Goal: Information Seeking & Learning: Learn about a topic

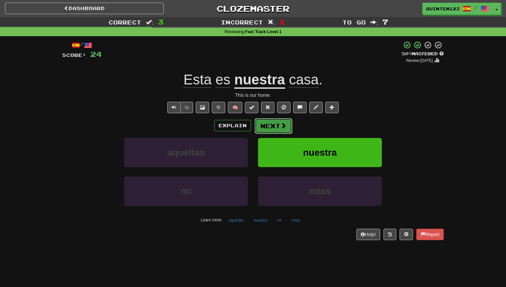
click at [265, 127] on button "Next" at bounding box center [273, 125] width 37 height 15
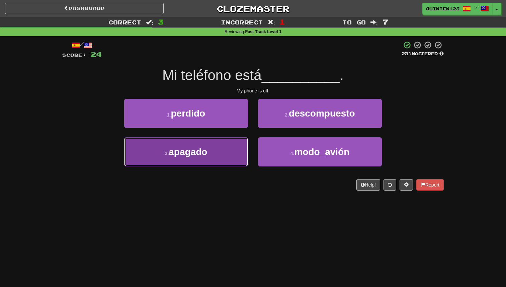
click at [210, 150] on button "3 . apagado" at bounding box center [186, 151] width 124 height 29
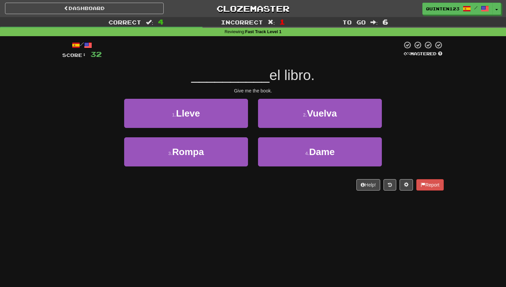
click at [410, 107] on div "1 . Lleve 2 . Vuelva" at bounding box center [252, 118] width 401 height 38
click at [186, 66] on div "__________ el libro." at bounding box center [252, 75] width 381 height 18
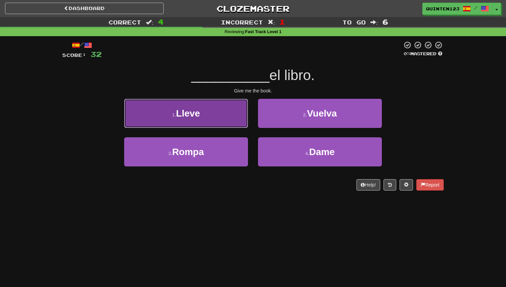
click at [214, 115] on button "1 . [GEOGRAPHIC_DATA]" at bounding box center [186, 113] width 124 height 29
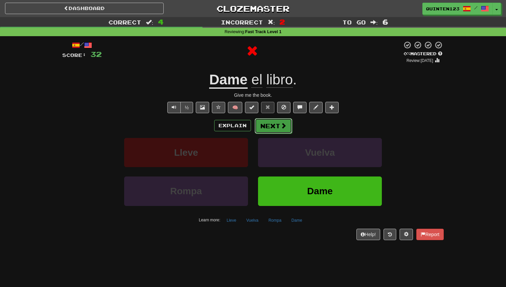
click at [258, 131] on button "Next" at bounding box center [273, 125] width 37 height 15
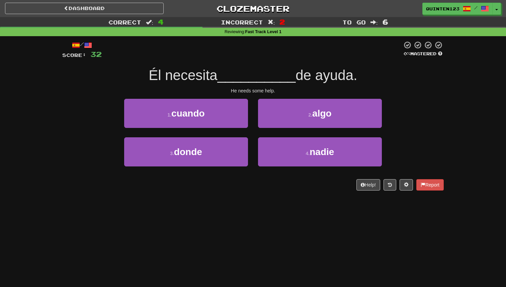
drag, startPoint x: 151, startPoint y: 78, endPoint x: 393, endPoint y: 78, distance: 242.5
click at [393, 78] on div "Él necesita __________ de ayuda." at bounding box center [252, 75] width 381 height 18
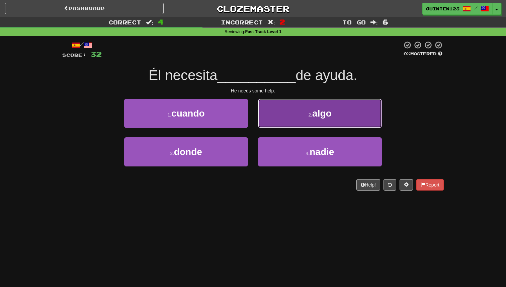
click at [347, 114] on button "2 . algo" at bounding box center [320, 113] width 124 height 29
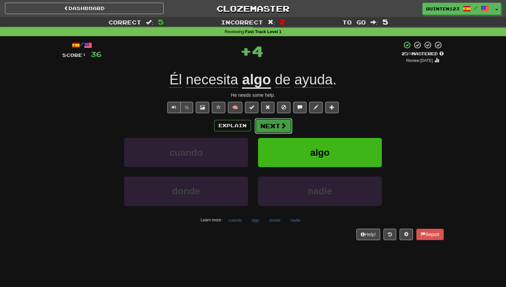
click at [281, 127] on span at bounding box center [283, 125] width 6 height 6
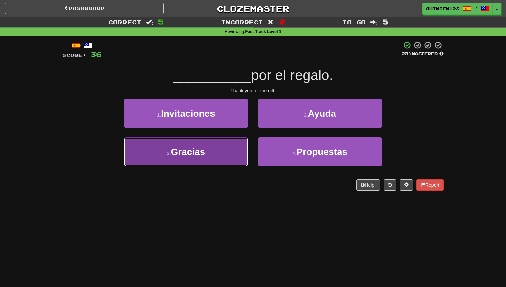
click at [194, 147] on span "Gracias" at bounding box center [188, 152] width 34 height 10
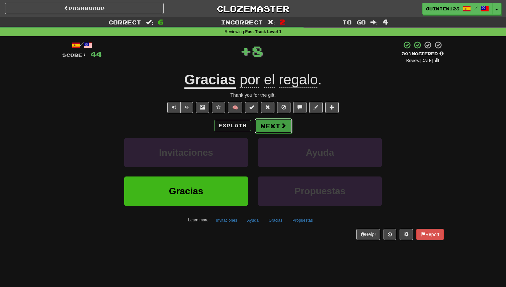
click at [279, 124] on button "Next" at bounding box center [273, 125] width 37 height 15
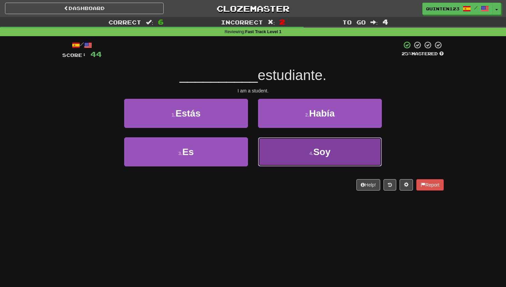
click at [311, 146] on button "4 . Soy" at bounding box center [320, 151] width 124 height 29
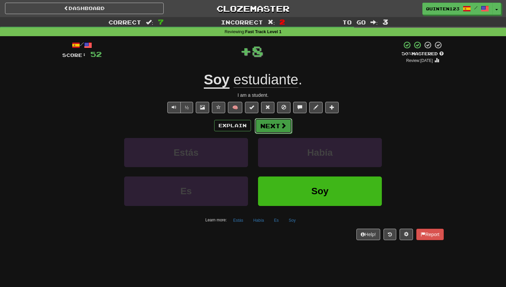
click at [271, 120] on button "Next" at bounding box center [273, 125] width 37 height 15
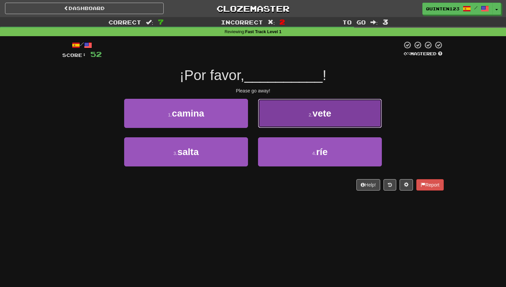
click at [293, 121] on button "2 . vete" at bounding box center [320, 113] width 124 height 29
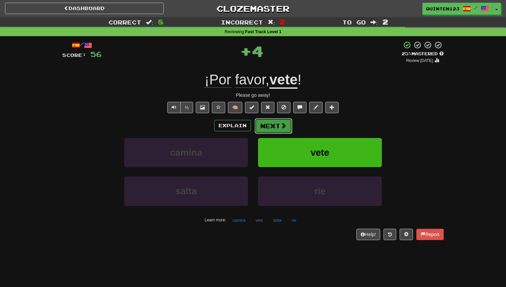
click at [266, 126] on button "Next" at bounding box center [273, 125] width 37 height 15
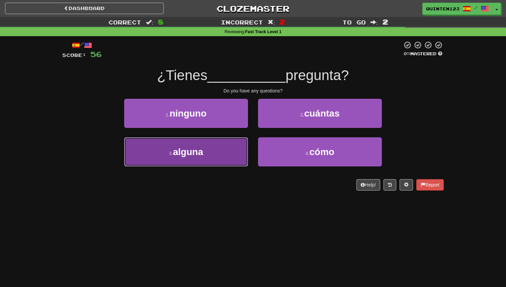
click at [223, 150] on button "3 . alguna" at bounding box center [186, 151] width 124 height 29
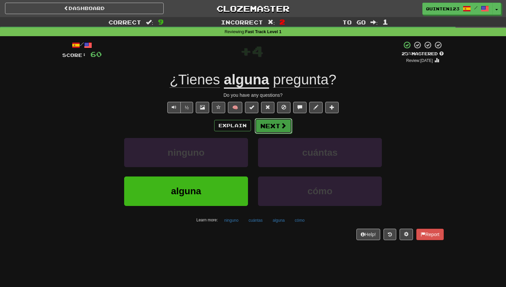
click at [284, 132] on button "Next" at bounding box center [273, 125] width 37 height 15
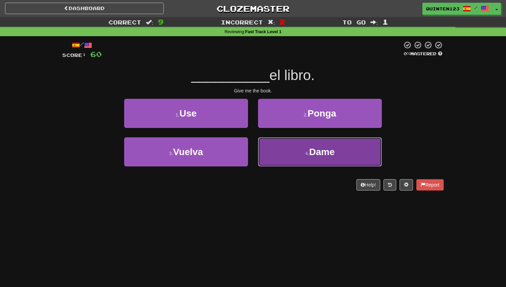
click at [305, 154] on small "4 ." at bounding box center [307, 153] width 4 height 5
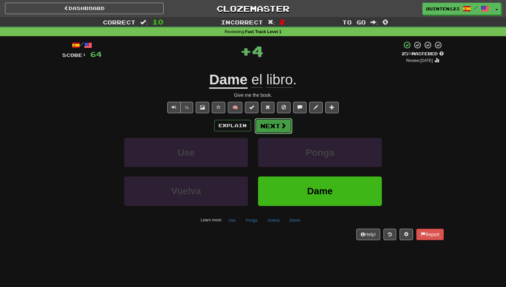
click at [271, 124] on button "Next" at bounding box center [273, 125] width 37 height 15
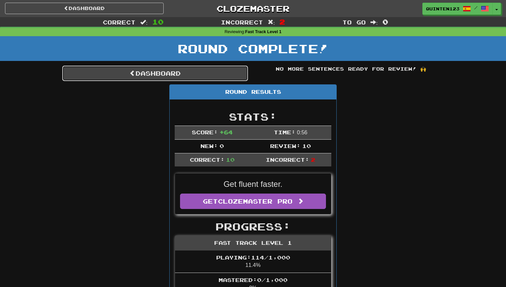
click at [189, 74] on link "Dashboard" at bounding box center [155, 73] width 186 height 15
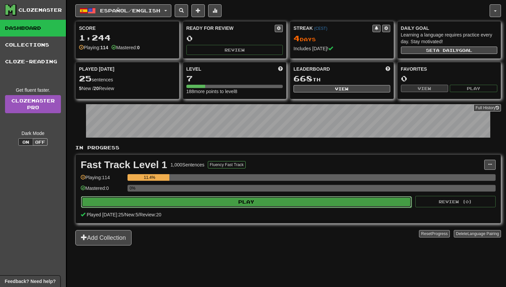
click at [276, 203] on button "Play" at bounding box center [246, 201] width 331 height 11
select select "**"
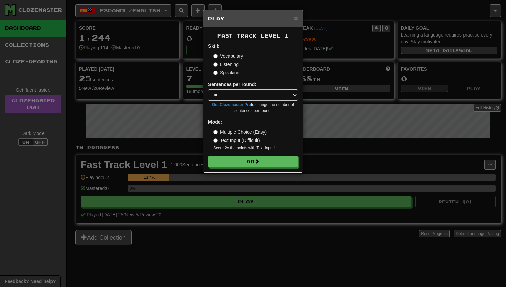
click at [231, 67] on label "Listening" at bounding box center [225, 64] width 25 height 7
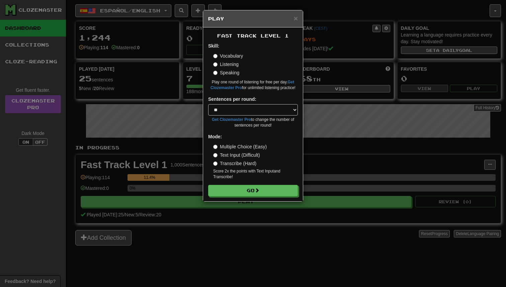
click at [227, 73] on label "Speaking" at bounding box center [226, 72] width 26 height 7
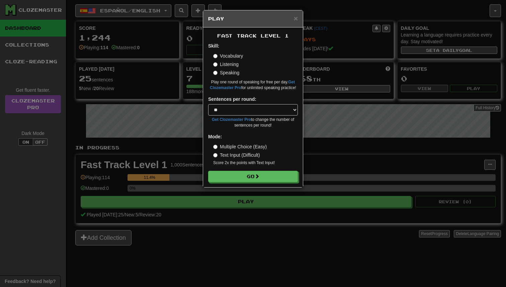
click at [229, 62] on label "Listening" at bounding box center [225, 64] width 25 height 7
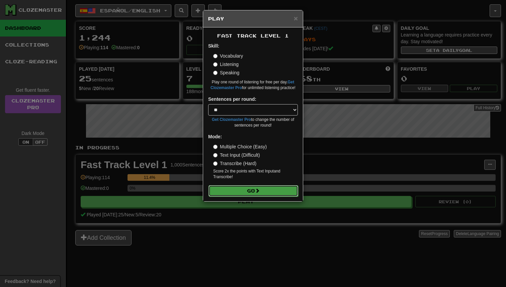
click at [255, 193] on button "Go" at bounding box center [253, 190] width 90 height 11
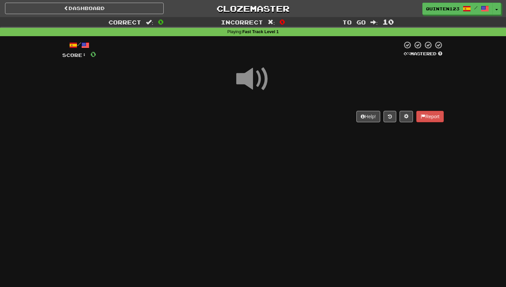
click at [252, 70] on span at bounding box center [252, 78] width 33 height 33
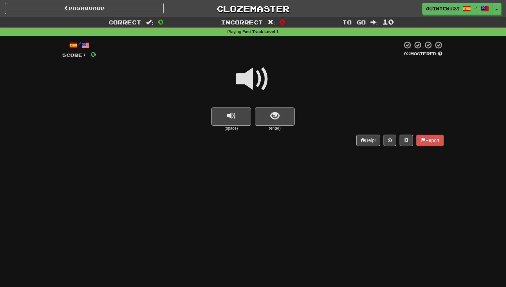
click at [252, 70] on span at bounding box center [252, 78] width 33 height 33
click at [222, 113] on button "replay audio" at bounding box center [231, 116] width 40 height 18
click at [279, 119] on span "show sentence" at bounding box center [274, 115] width 9 height 9
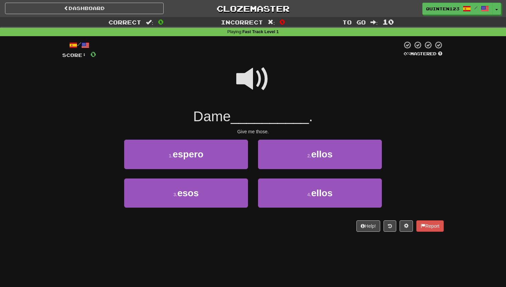
click at [260, 69] on span at bounding box center [252, 78] width 33 height 33
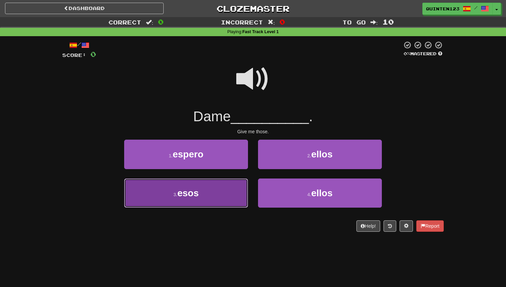
click at [204, 198] on button "3 . esos" at bounding box center [186, 192] width 124 height 29
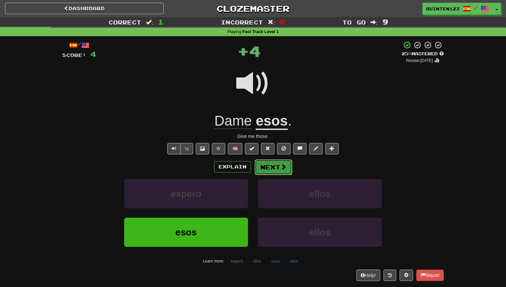
click at [290, 171] on button "Next" at bounding box center [273, 166] width 37 height 15
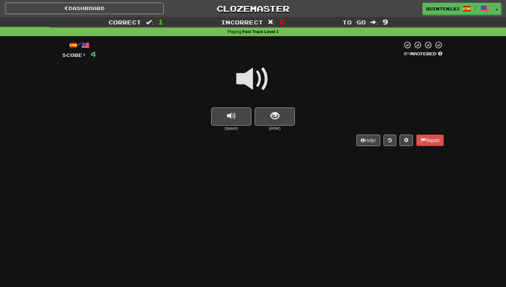
click at [257, 78] on span at bounding box center [252, 78] width 33 height 33
click at [278, 118] on span "show sentence" at bounding box center [274, 115] width 9 height 9
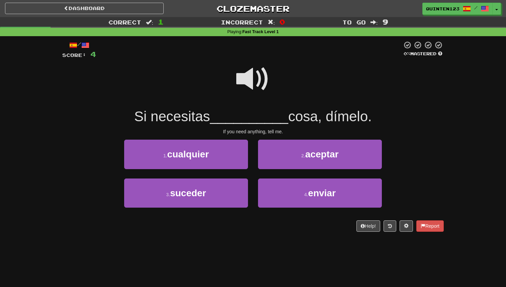
click at [259, 84] on span at bounding box center [252, 78] width 33 height 33
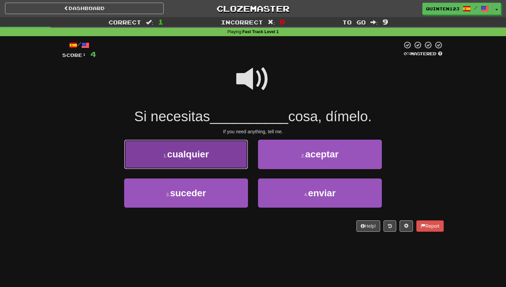
click at [216, 150] on button "1 . cualquier" at bounding box center [186, 153] width 124 height 29
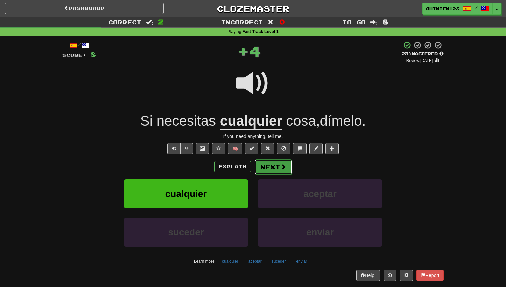
click at [273, 164] on button "Next" at bounding box center [273, 166] width 37 height 15
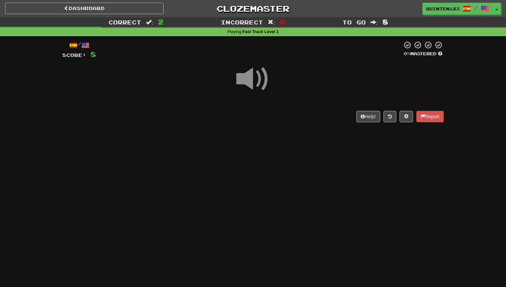
click at [255, 89] on span at bounding box center [252, 78] width 33 height 33
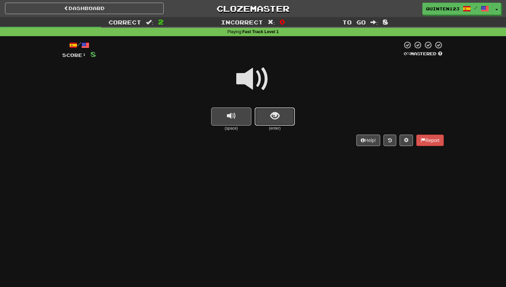
click at [273, 116] on span "show sentence" at bounding box center [274, 115] width 9 height 9
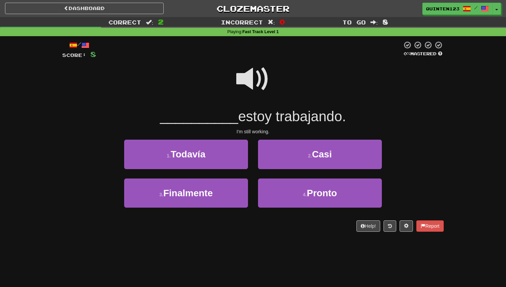
click at [244, 68] on span at bounding box center [252, 78] width 33 height 33
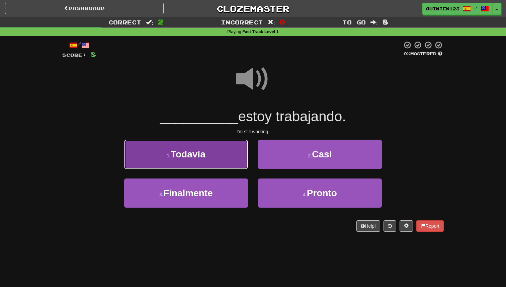
click at [238, 143] on button "1 . Todavía" at bounding box center [186, 153] width 124 height 29
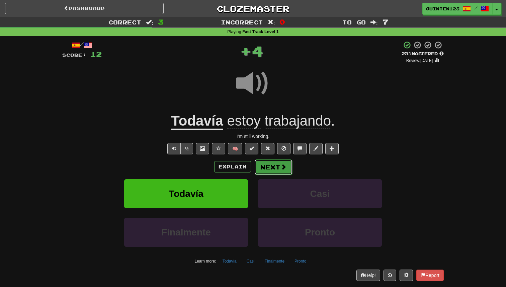
click at [282, 166] on span at bounding box center [283, 167] width 6 height 6
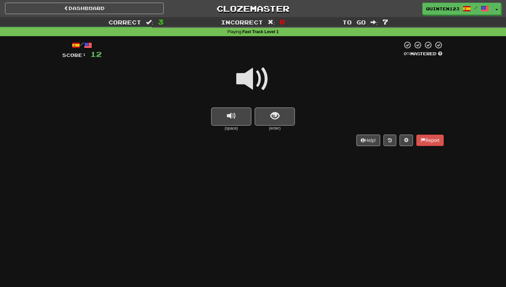
click at [252, 78] on span at bounding box center [252, 78] width 33 height 33
click at [252, 115] on div "(space) (enter)" at bounding box center [252, 119] width 381 height 24
click at [228, 113] on span "replay audio" at bounding box center [231, 115] width 9 height 9
click at [276, 118] on span "show sentence" at bounding box center [274, 115] width 9 height 9
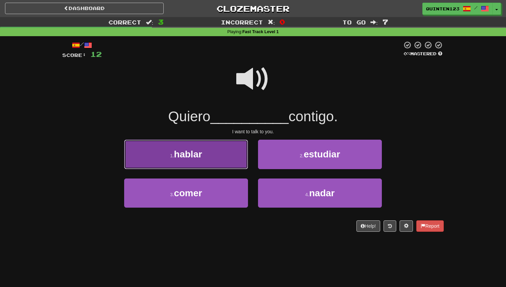
click at [210, 163] on button "1 . hablar" at bounding box center [186, 153] width 124 height 29
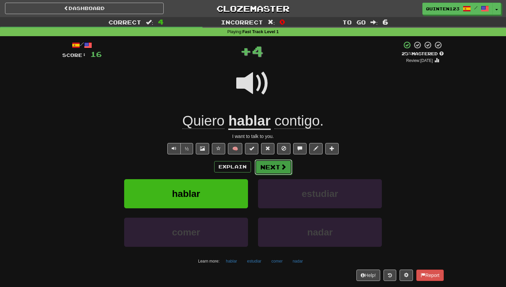
click at [280, 169] on span at bounding box center [283, 167] width 6 height 6
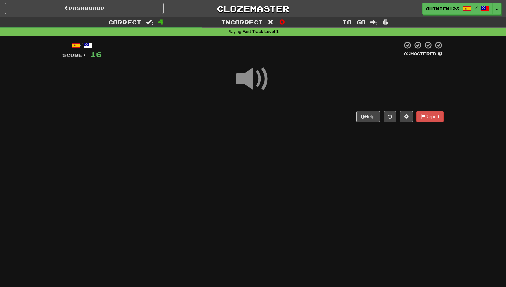
click at [246, 78] on span at bounding box center [252, 78] width 33 height 33
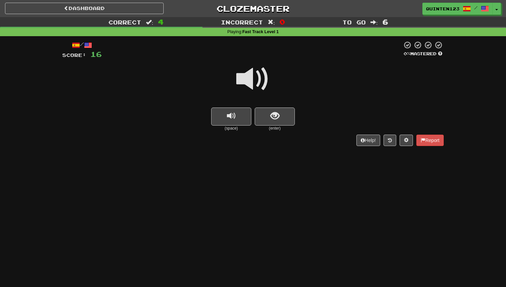
click at [280, 141] on div "Help! Report" at bounding box center [252, 139] width 381 height 11
click at [275, 125] on small "(enter)" at bounding box center [275, 128] width 40 height 6
click at [253, 87] on span at bounding box center [252, 78] width 33 height 33
click at [279, 114] on span "show sentence" at bounding box center [274, 115] width 9 height 9
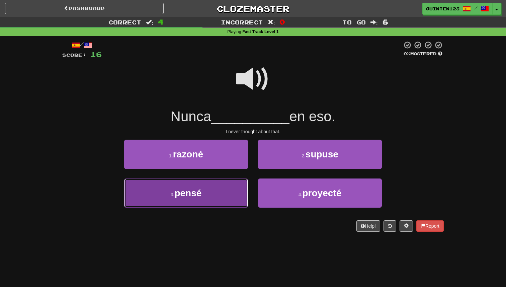
click at [235, 191] on button "3 . pensé" at bounding box center [186, 192] width 124 height 29
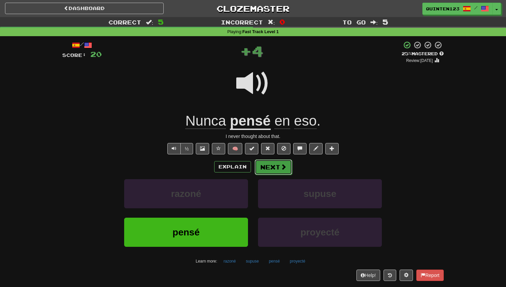
click at [272, 170] on button "Next" at bounding box center [273, 166] width 37 height 15
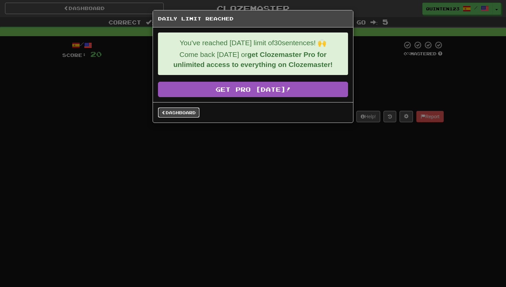
click at [188, 117] on link "Dashboard" at bounding box center [178, 112] width 41 height 10
